Goal: Information Seeking & Learning: Learn about a topic

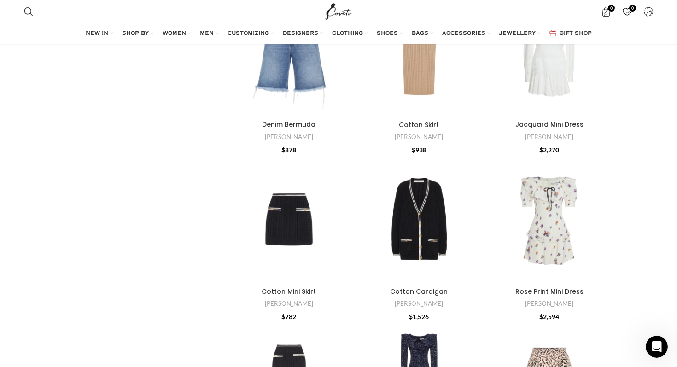
scroll to position [943, 0]
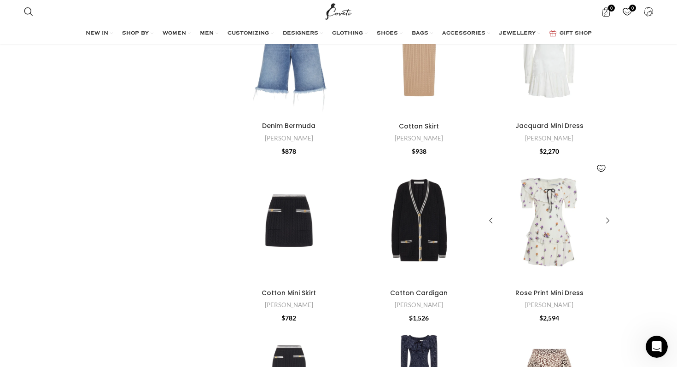
click at [562, 231] on div "Rose Print Mini Dress" at bounding box center [565, 220] width 32 height 127
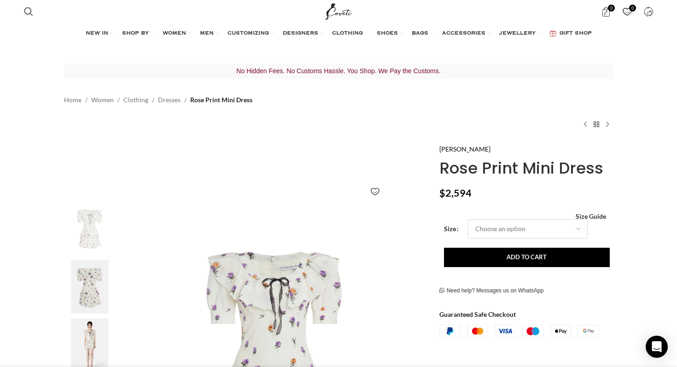
click at [557, 228] on select "Choose an option 4UK 6UK 8 UK 10 UK 12 UK 14 UK 16 UK" at bounding box center [528, 228] width 120 height 19
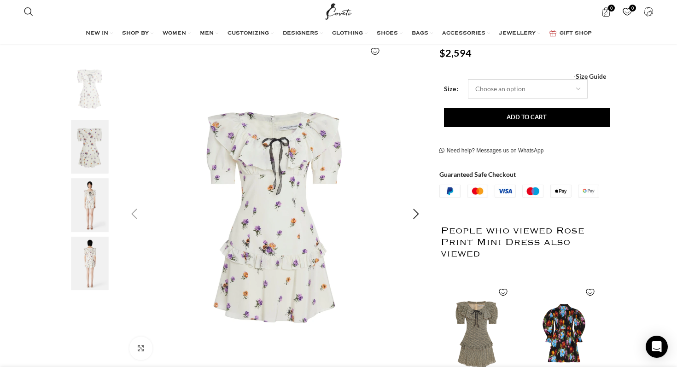
scroll to position [0, 194]
click at [99, 220] on img "3 / 4" at bounding box center [90, 205] width 56 height 54
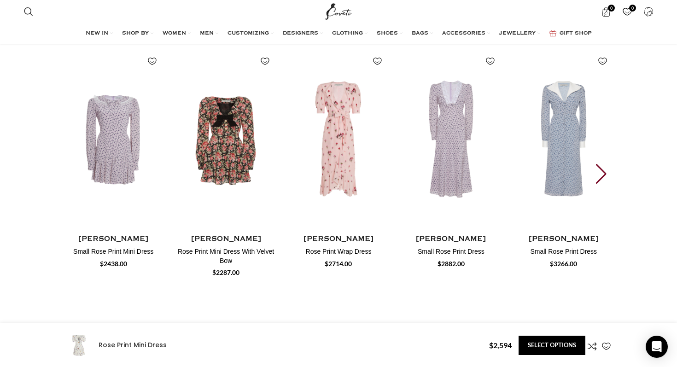
scroll to position [1223, 0]
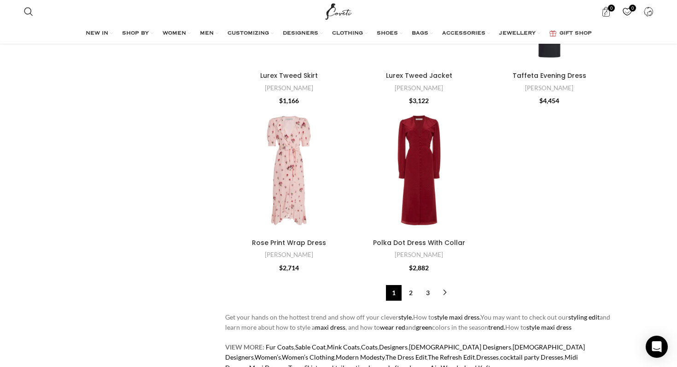
scroll to position [2730, 0]
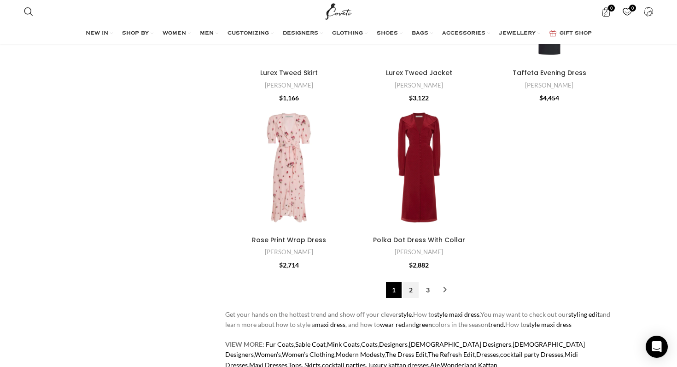
click at [409, 294] on link "2" at bounding box center [411, 290] width 16 height 16
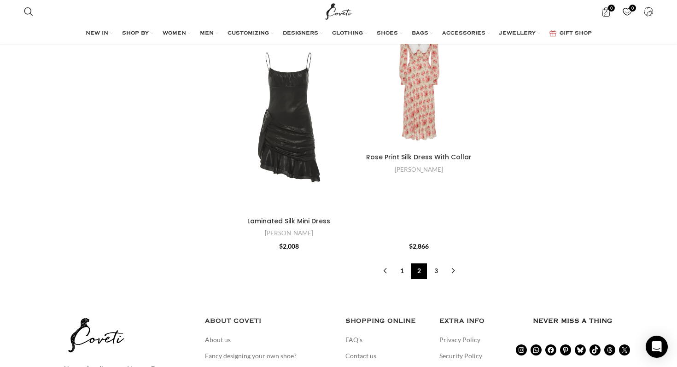
scroll to position [2881, 0]
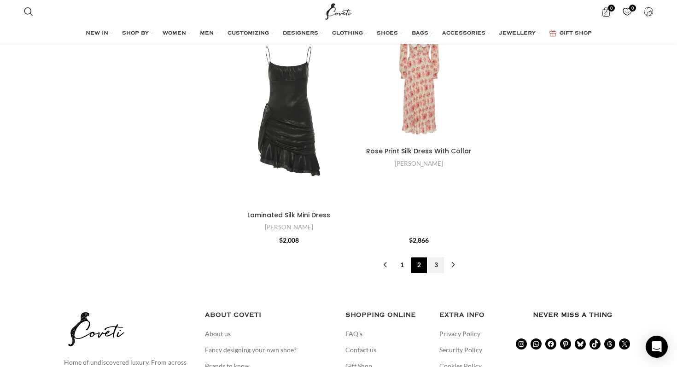
click at [441, 257] on link "3" at bounding box center [436, 265] width 16 height 16
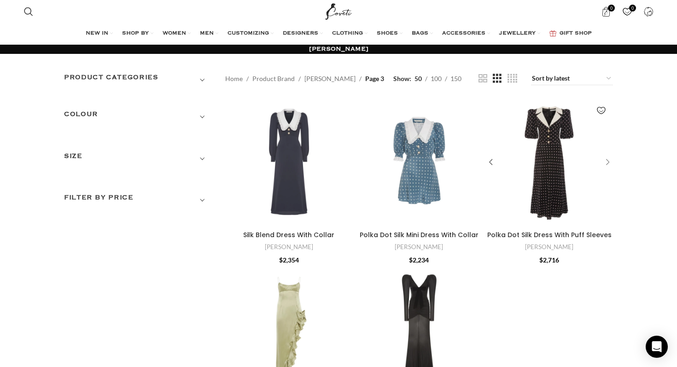
click at [609, 165] on div "Polka Dot Silk Dress With Puff Sleeves" at bounding box center [606, 163] width 14 height 14
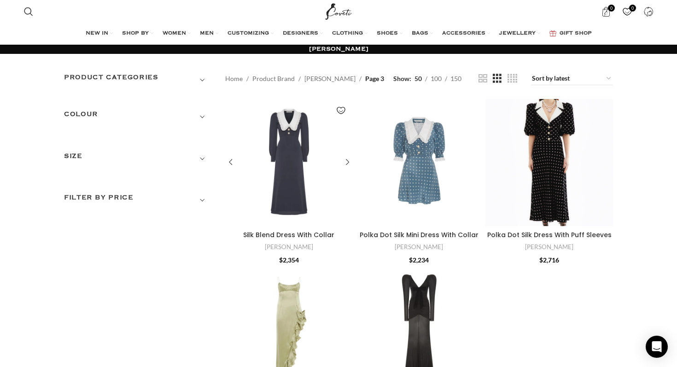
click at [296, 146] on div "Silk Blend Dress With Collar" at bounding box center [305, 162] width 32 height 127
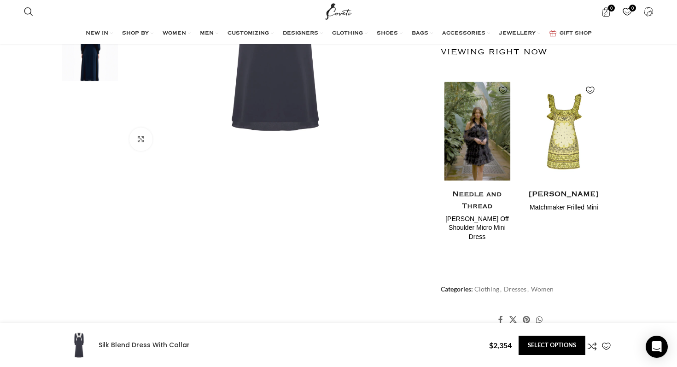
scroll to position [364, 0]
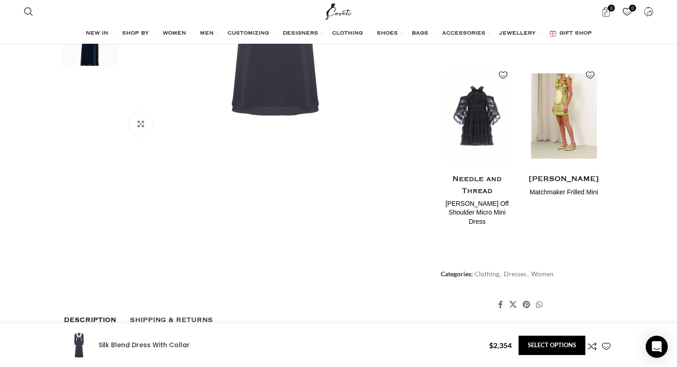
click at [556, 139] on img "2 / 2" at bounding box center [563, 116] width 75 height 114
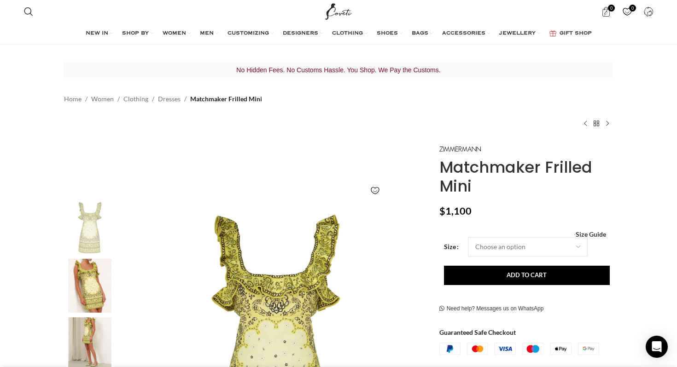
scroll to position [0, 194]
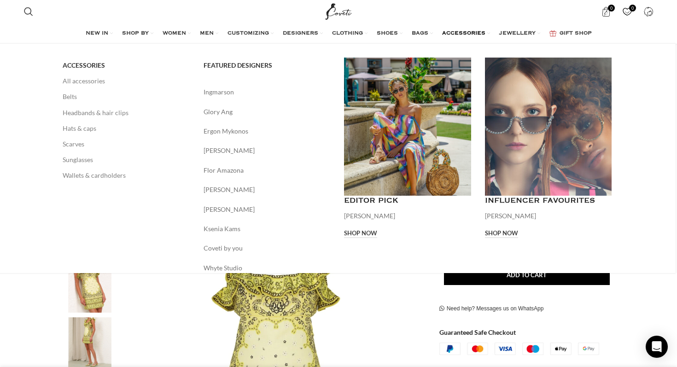
click at [460, 32] on span "ACCESSORIES" at bounding box center [463, 33] width 43 height 7
